Goal: Information Seeking & Learning: Find specific page/section

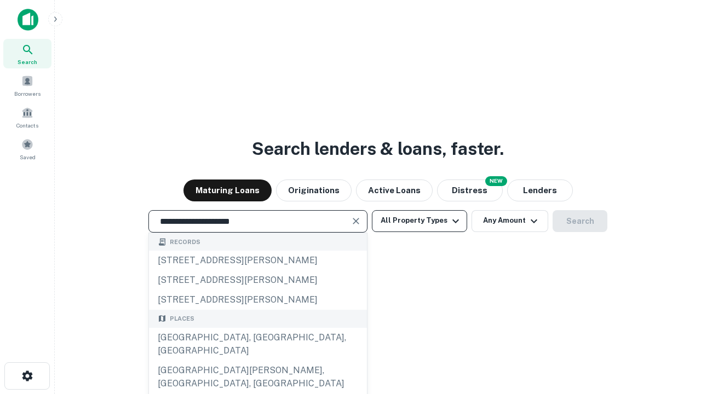
click at [257, 361] on div "[GEOGRAPHIC_DATA], [GEOGRAPHIC_DATA], [GEOGRAPHIC_DATA]" at bounding box center [258, 344] width 218 height 33
click at [420, 221] on button "All Property Types" at bounding box center [419, 221] width 95 height 22
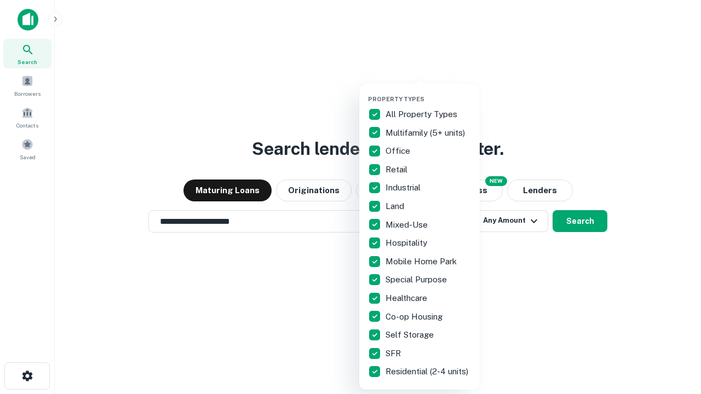
type input "**********"
click at [428, 92] on button "button" at bounding box center [428, 92] width 120 height 1
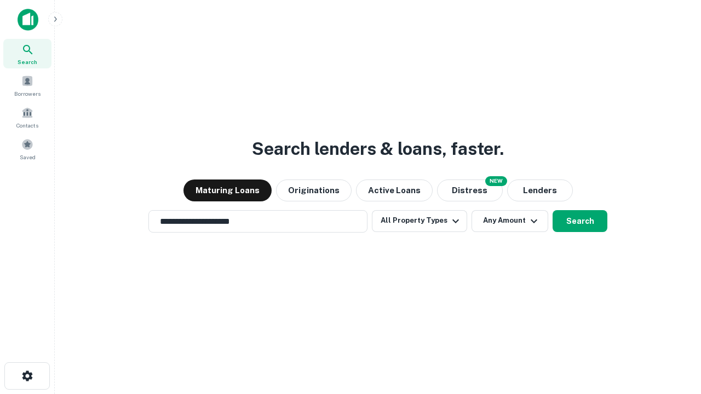
scroll to position [17, 0]
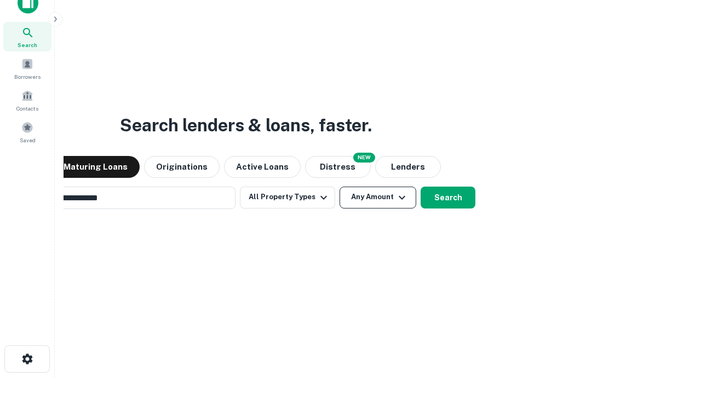
click at [340, 187] on button "Any Amount" at bounding box center [378, 198] width 77 height 22
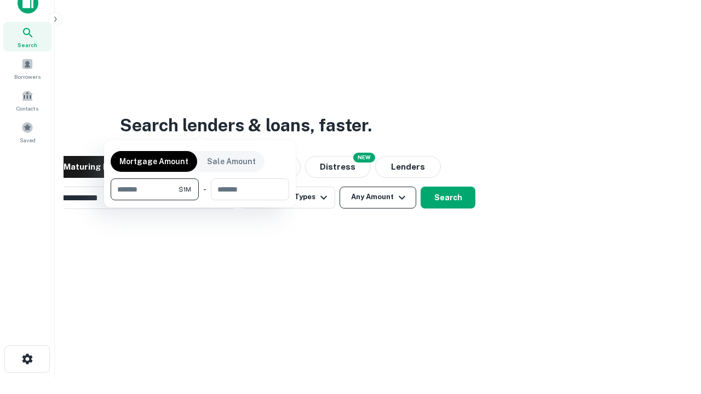
scroll to position [18, 0]
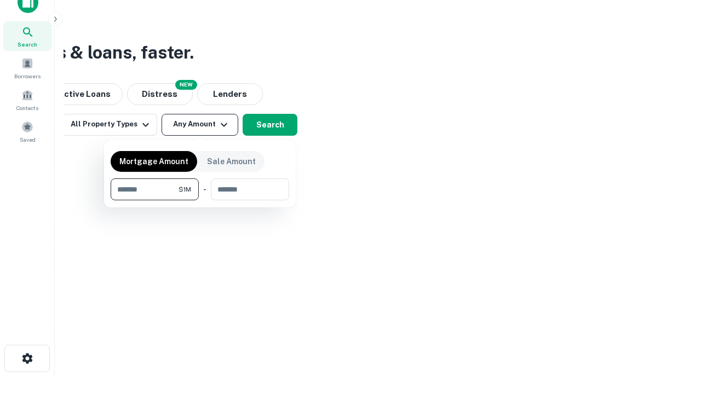
type input "*******"
click at [200, 200] on button "button" at bounding box center [200, 200] width 179 height 1
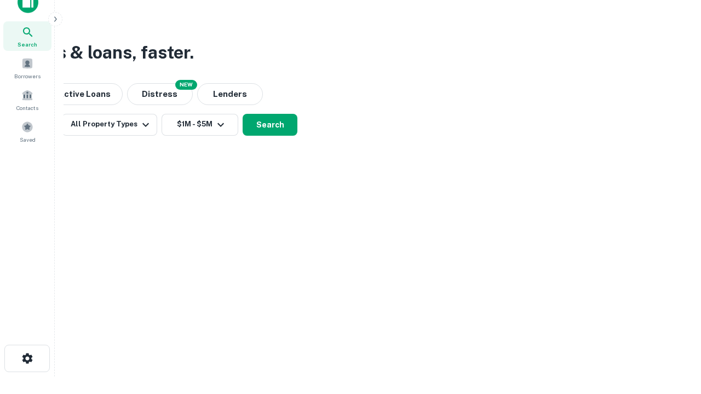
scroll to position [17, 0]
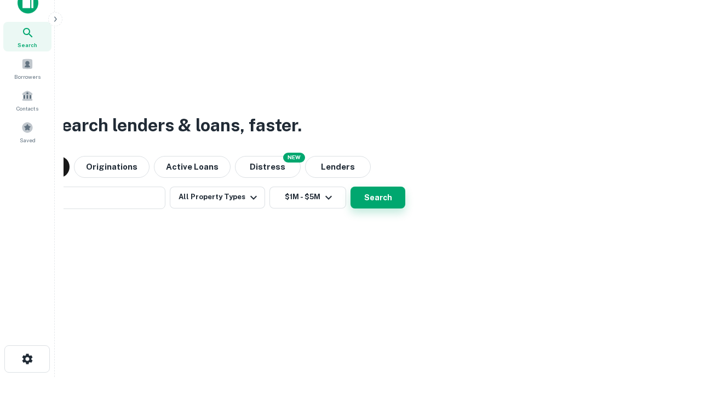
click at [351, 187] on button "Search" at bounding box center [378, 198] width 55 height 22
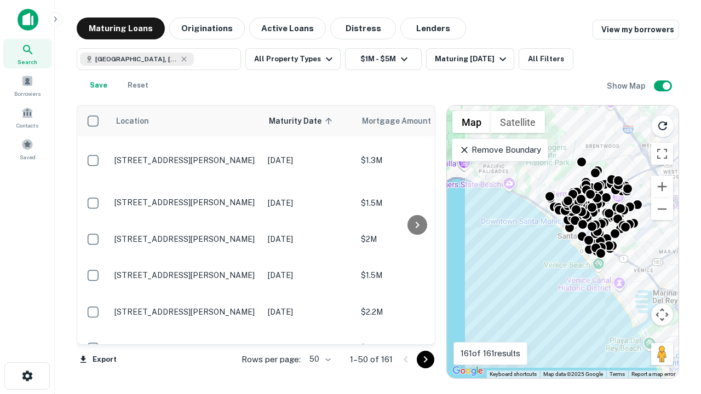
click at [318, 359] on body "Search Borrowers Contacts Saved Maturing Loans Originations Active Loans Distre…" at bounding box center [350, 197] width 701 height 394
click at [319, 332] on li "25" at bounding box center [319, 332] width 32 height 20
